Goal: Transaction & Acquisition: Purchase product/service

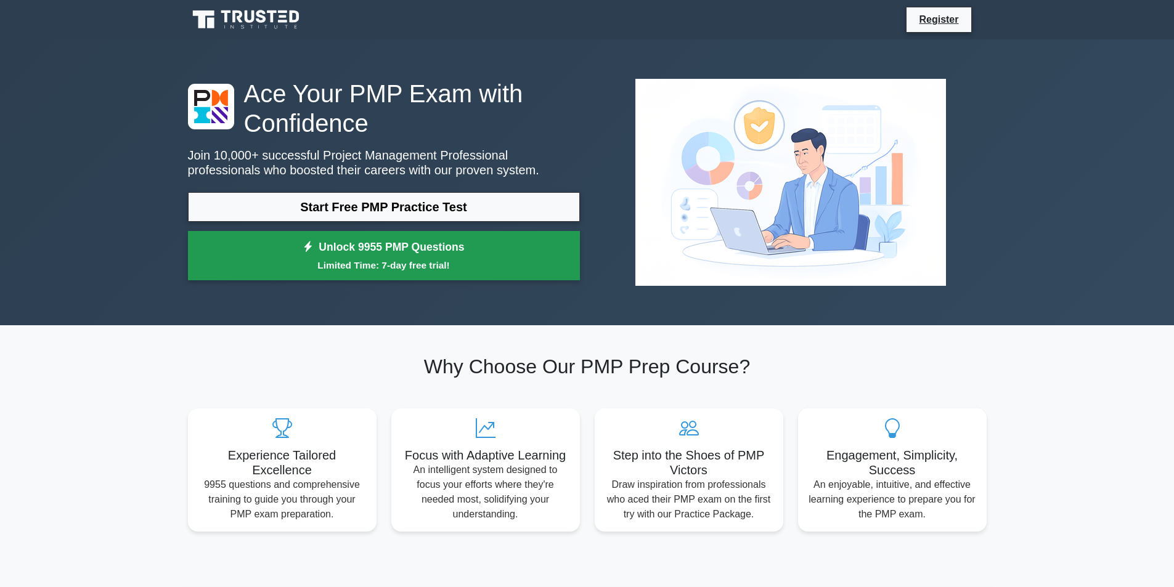
click at [330, 250] on link "Unlock 9955 PMP Questions Limited Time: 7-day free trial!" at bounding box center [384, 255] width 392 height 49
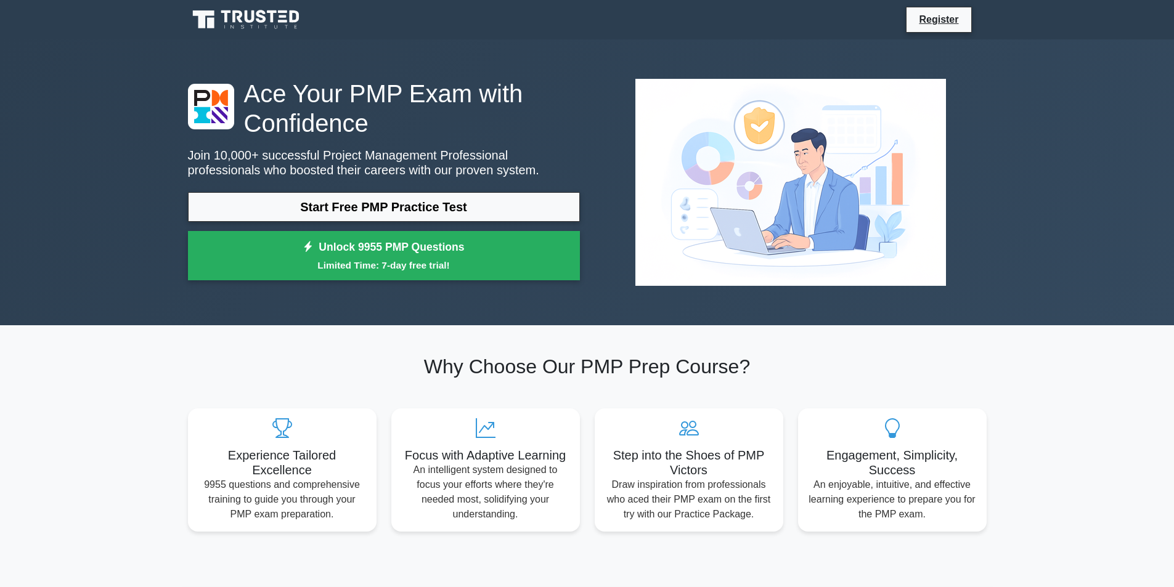
click at [68, 2] on nav "Register" at bounding box center [587, 19] width 1174 height 39
